Goal: Contribute content

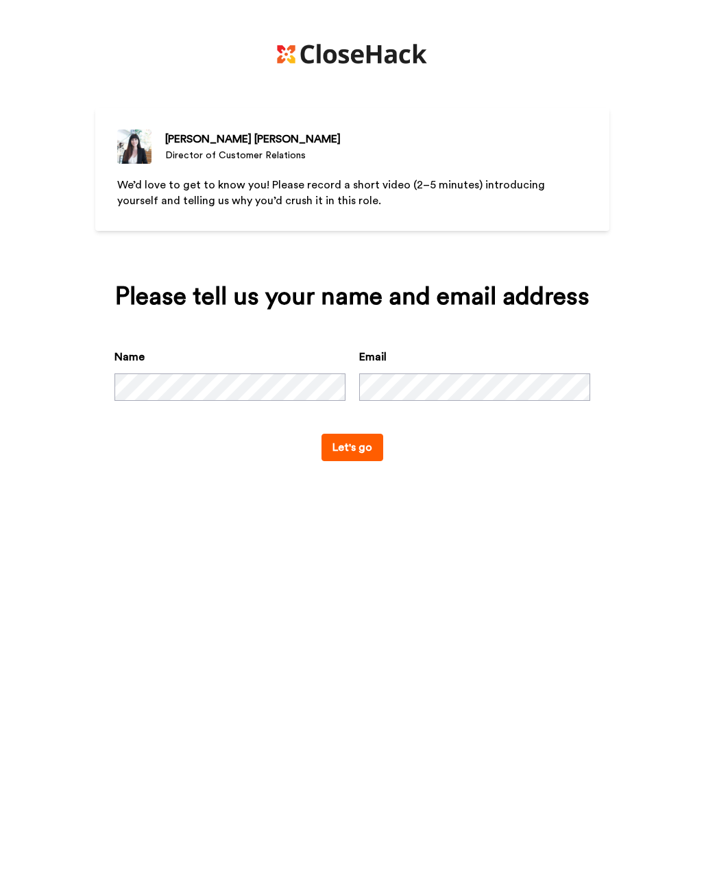
click at [363, 444] on button "Let's go" at bounding box center [353, 447] width 62 height 27
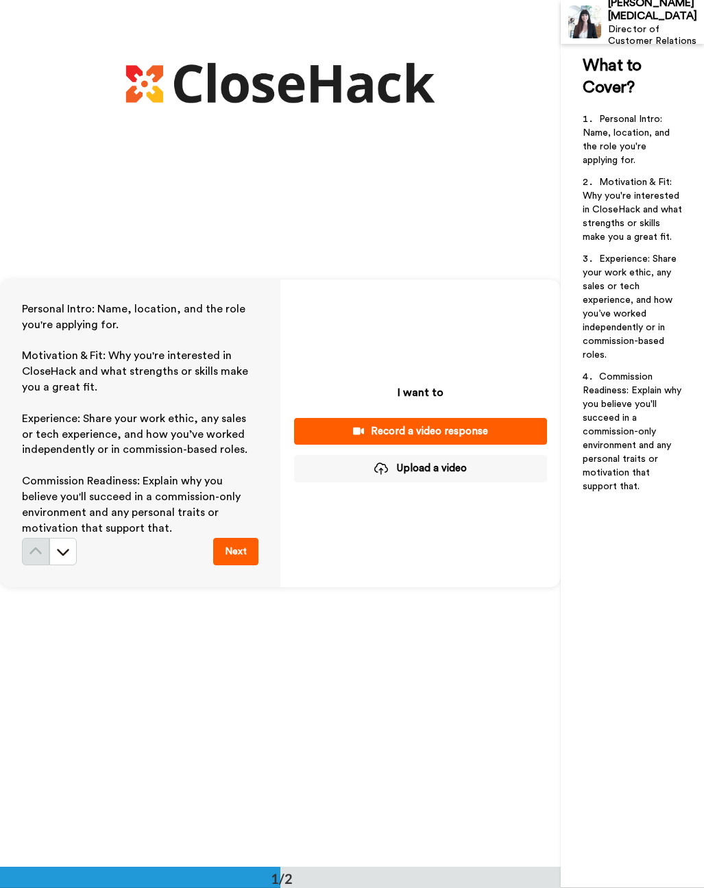
click at [429, 470] on button "Upload a video" at bounding box center [420, 468] width 253 height 27
click at [427, 470] on button "Upload a video" at bounding box center [420, 468] width 253 height 27
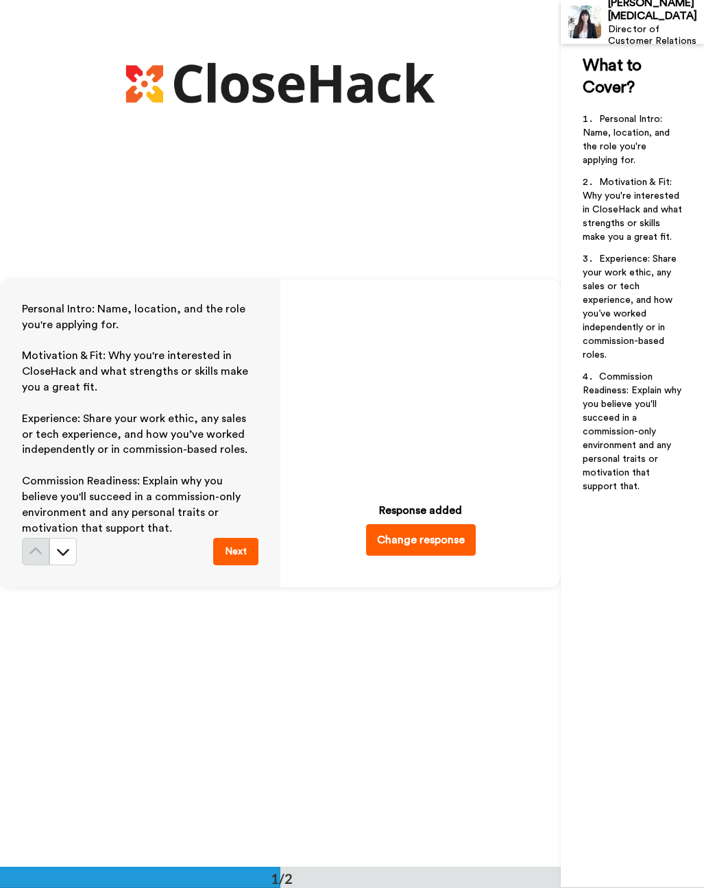
click at [422, 391] on icon "Play/Pause" at bounding box center [420, 386] width 36 height 65
click at [431, 545] on button "Change response" at bounding box center [421, 540] width 110 height 32
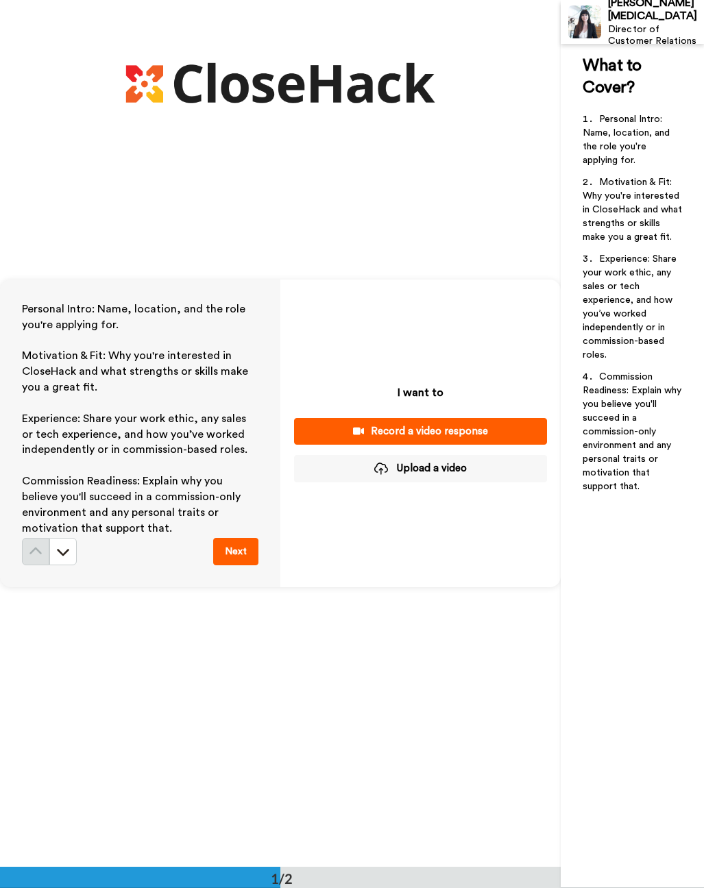
click at [444, 434] on div "Record a video response" at bounding box center [420, 431] width 231 height 14
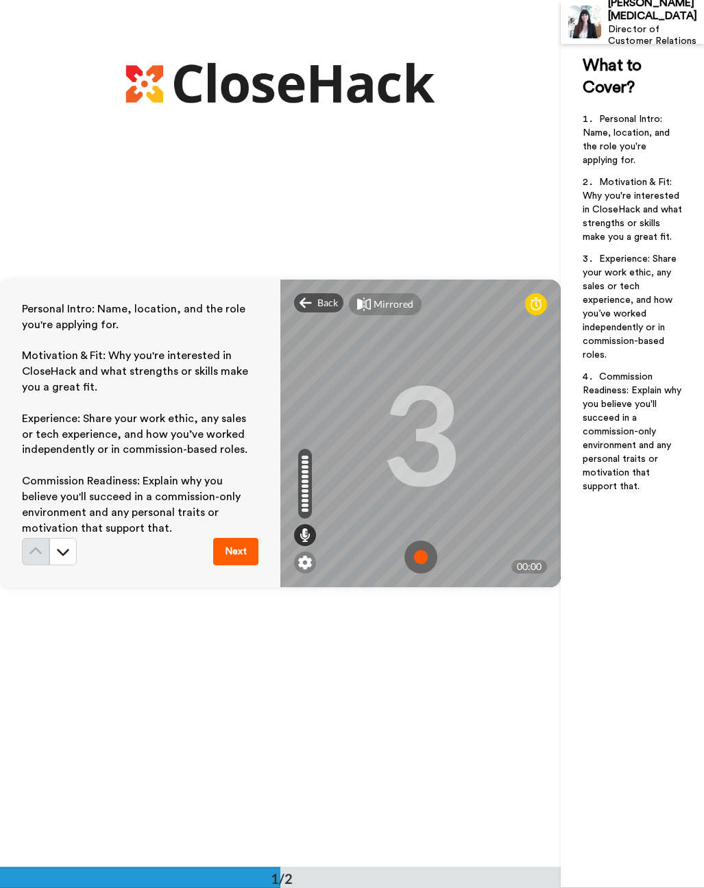
click at [420, 558] on img at bounding box center [420, 557] width 33 height 33
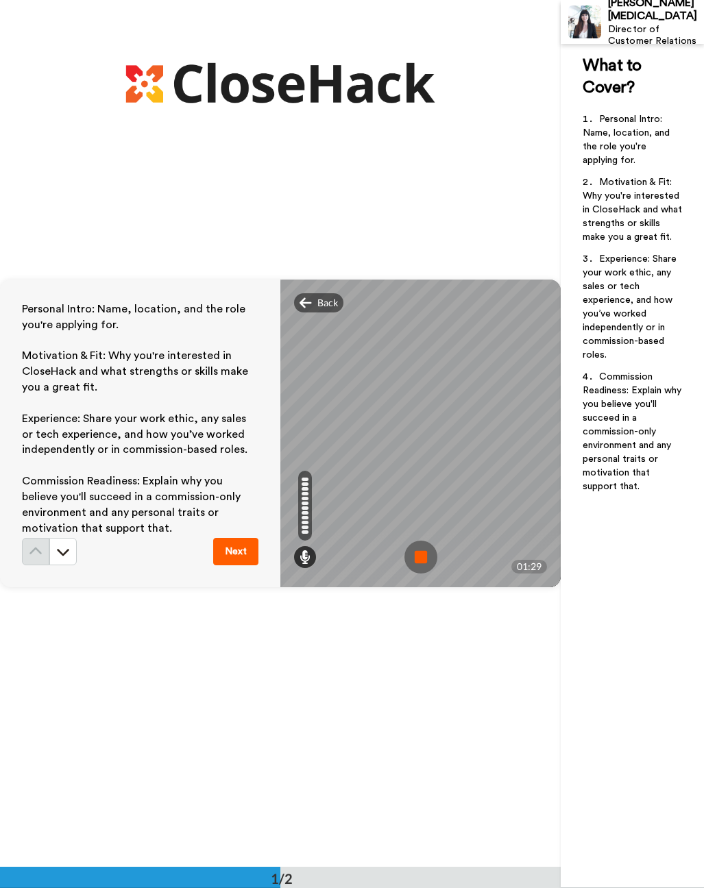
click at [425, 556] on img at bounding box center [420, 557] width 33 height 33
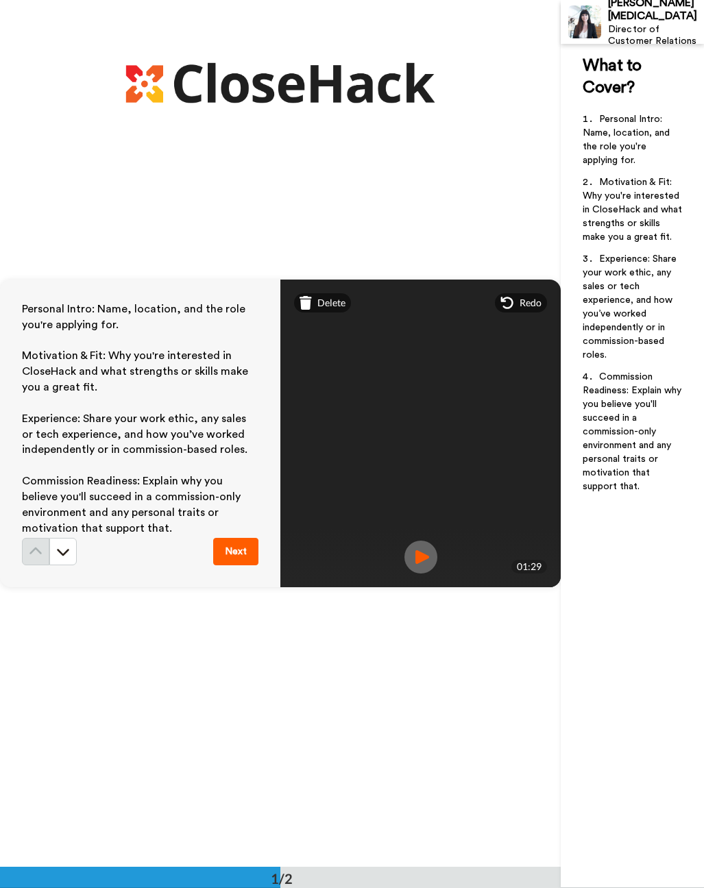
click at [425, 556] on img at bounding box center [420, 557] width 33 height 33
click at [234, 549] on button "Next" at bounding box center [235, 551] width 45 height 27
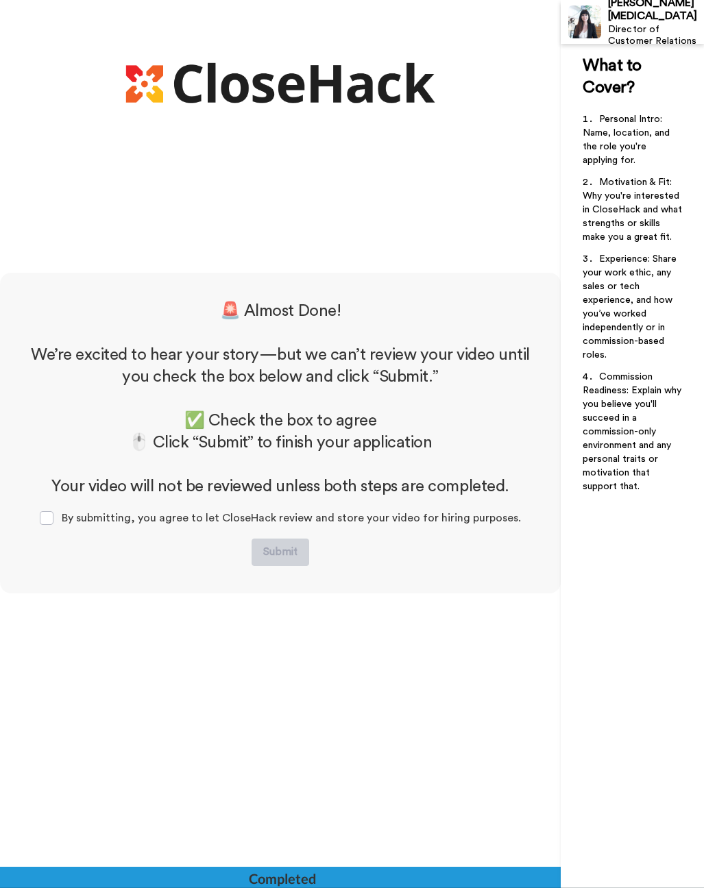
scroll to position [594, 0]
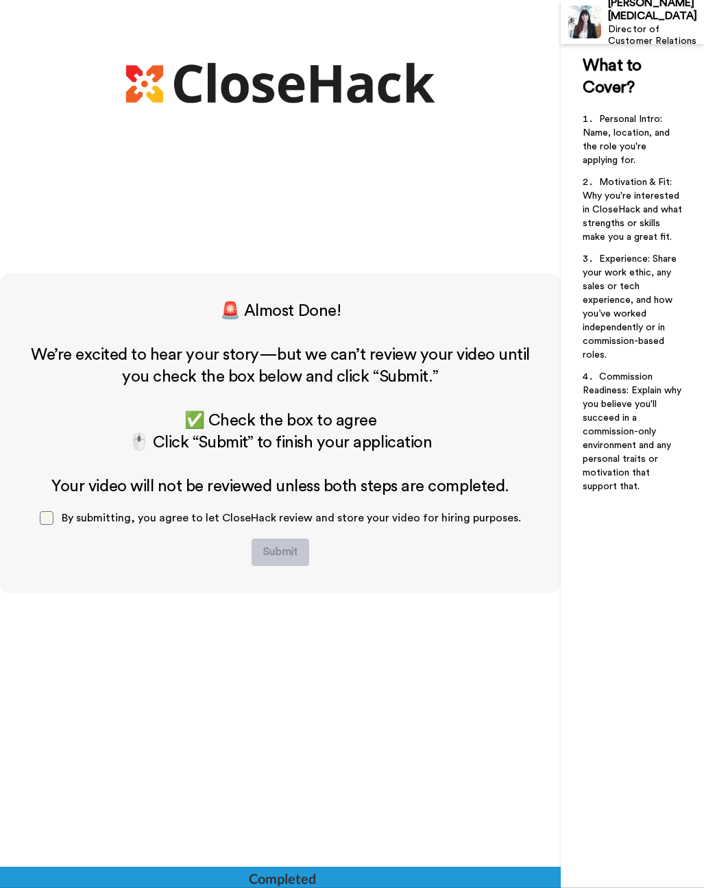
click at [53, 522] on span at bounding box center [47, 518] width 14 height 14
click at [287, 559] on button "Submit" at bounding box center [281, 552] width 58 height 27
